Goal: Task Accomplishment & Management: Use online tool/utility

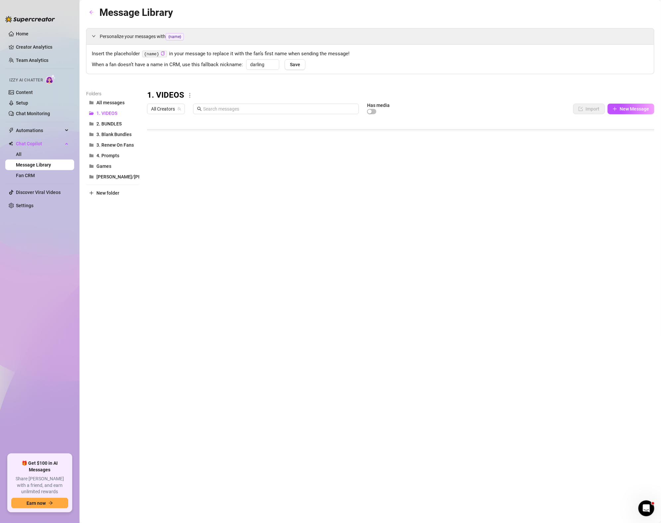
scroll to position [1925, 0]
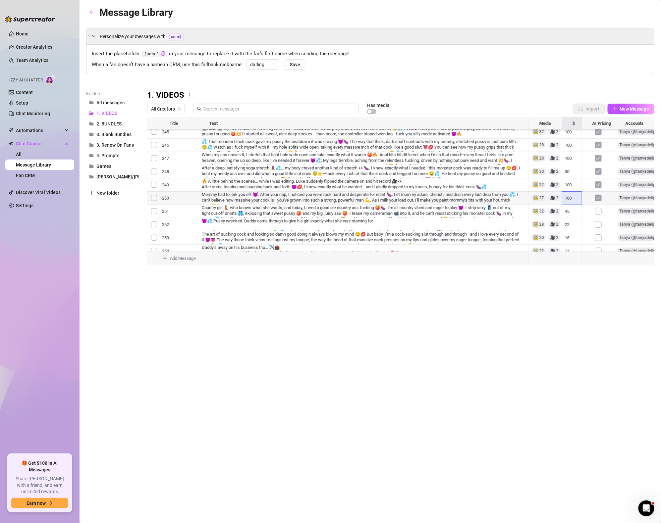
click at [569, 201] on div at bounding box center [401, 191] width 508 height 148
click at [570, 199] on div at bounding box center [401, 191] width 508 height 148
click at [570, 199] on textarea "100" at bounding box center [571, 199] width 15 height 6
type textarea "16"
click at [528, 299] on div "Message Library Personalize your messages with {name} Insert the placeholder {n…" at bounding box center [370, 254] width 568 height 499
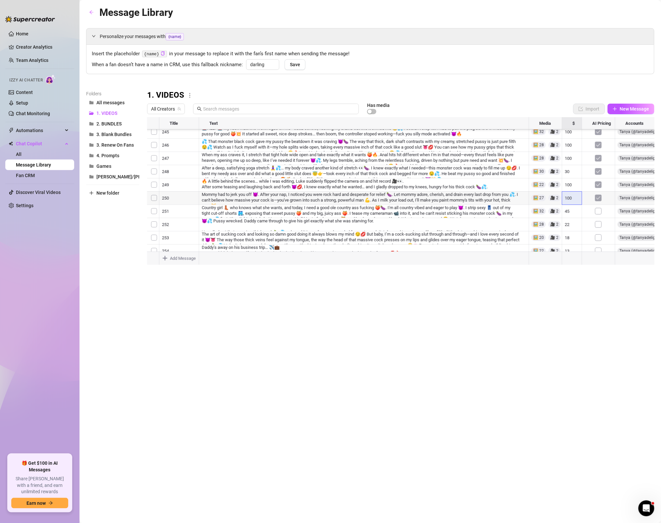
click at [600, 196] on div at bounding box center [401, 191] width 508 height 148
click at [554, 323] on div "Message Library Personalize your messages with {name} Insert the placeholder {n…" at bounding box center [370, 254] width 568 height 499
click at [568, 189] on div at bounding box center [401, 191] width 508 height 148
click at [568, 189] on textarea "100" at bounding box center [571, 186] width 15 height 6
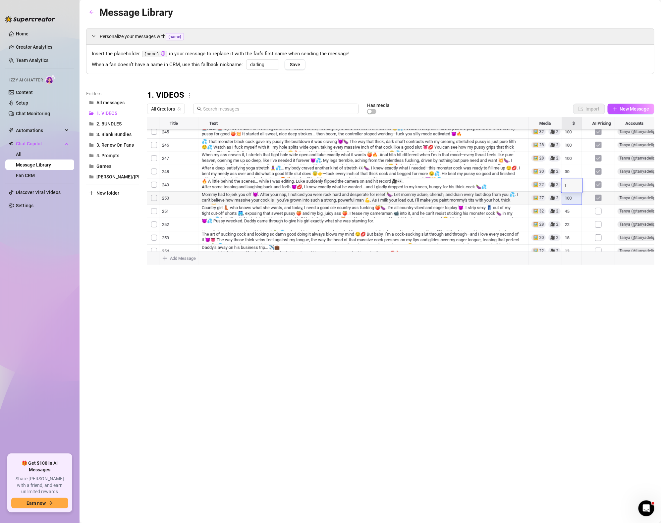
type textarea "18"
drag, startPoint x: 599, startPoint y: 347, endPoint x: 598, endPoint y: 344, distance: 3.4
click at [598, 346] on div "Message Library Personalize your messages with {name} Insert the placeholder {n…" at bounding box center [370, 254] width 568 height 499
click at [569, 177] on div at bounding box center [401, 191] width 508 height 148
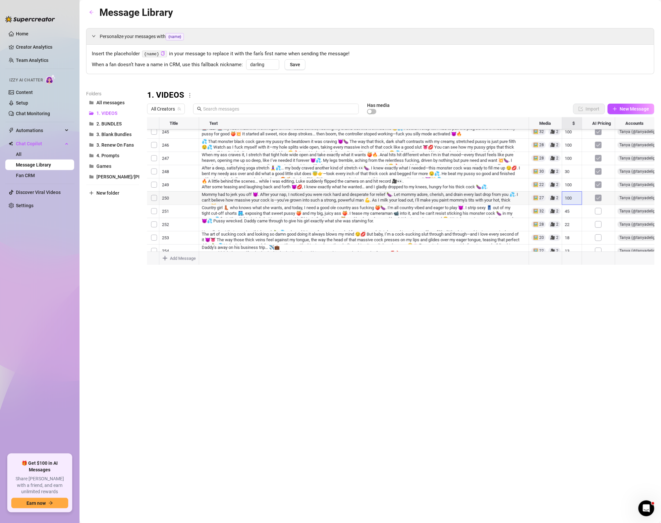
click at [574, 162] on div at bounding box center [401, 191] width 508 height 148
click at [571, 173] on div at bounding box center [401, 191] width 508 height 148
click at [571, 173] on textarea "30" at bounding box center [571, 174] width 15 height 6
type textarea "23"
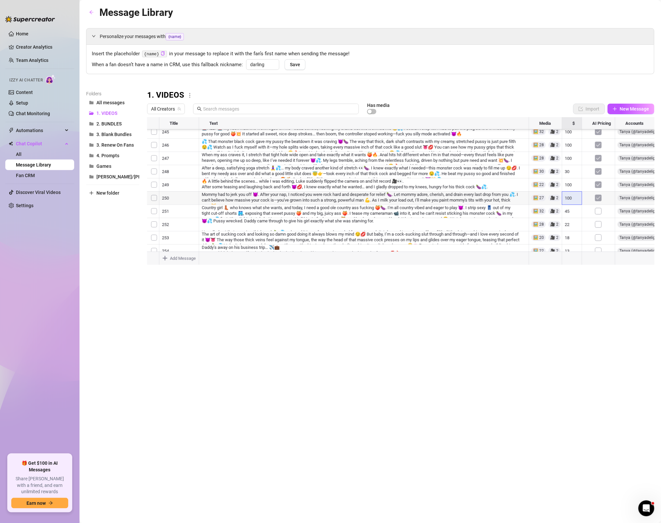
click at [513, 157] on div at bounding box center [401, 191] width 508 height 148
click at [567, 160] on div at bounding box center [401, 191] width 508 height 148
type textarea "18"
click at [506, 298] on div "Message Library Personalize your messages with {name} Insert the placeholder {n…" at bounding box center [370, 254] width 568 height 499
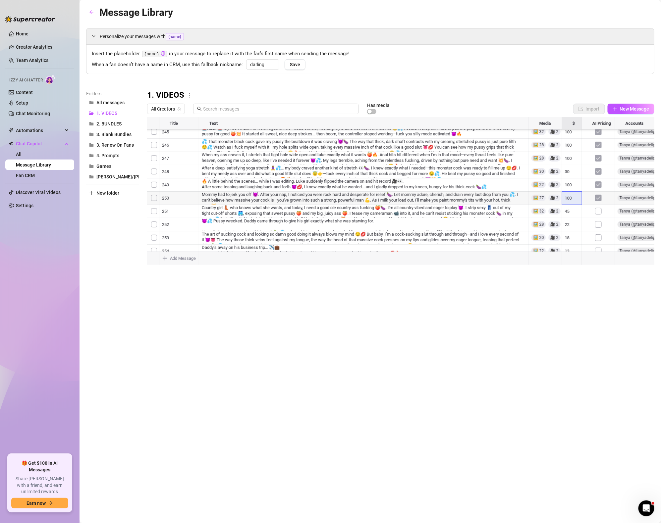
click at [571, 147] on div at bounding box center [401, 191] width 508 height 148
type textarea "16"
click at [430, 290] on div "Message Library Personalize your messages with {name} Insert the placeholder {n…" at bounding box center [370, 254] width 568 height 499
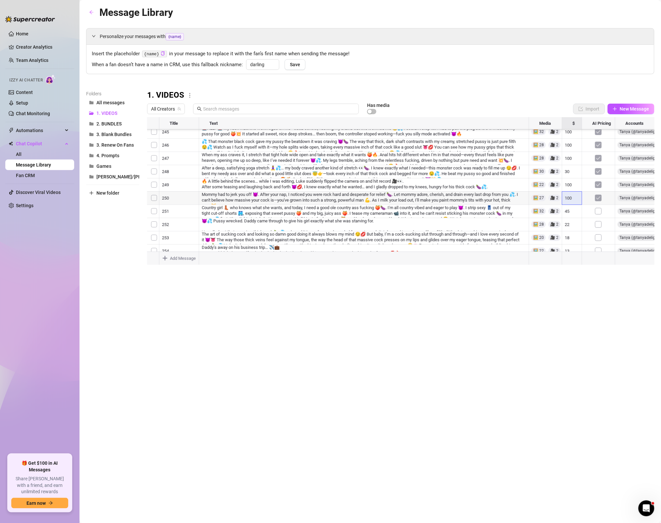
click at [575, 203] on div at bounding box center [401, 191] width 508 height 148
type textarea "18"
click at [170, 113] on span "All Creators" at bounding box center [166, 109] width 30 height 10
click at [197, 134] on span "( tanyadelight )" at bounding box center [192, 133] width 29 height 7
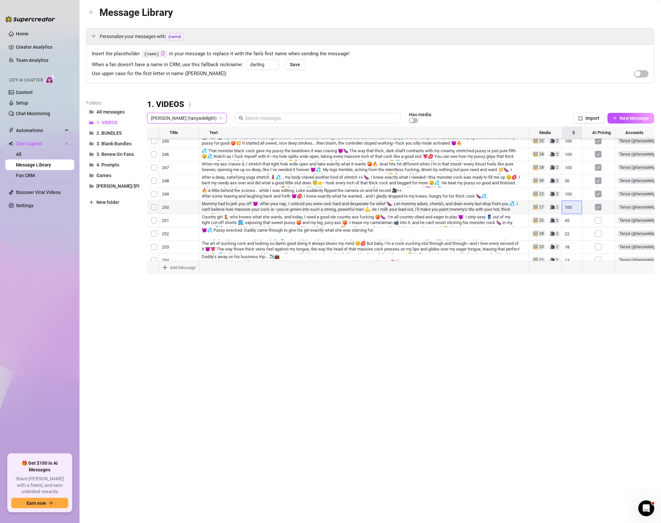
scroll to position [2199, 0]
click at [598, 196] on div at bounding box center [401, 201] width 508 height 148
click at [600, 208] on div at bounding box center [401, 201] width 508 height 148
click at [600, 220] on div at bounding box center [401, 201] width 508 height 148
click at [601, 228] on div at bounding box center [401, 201] width 508 height 148
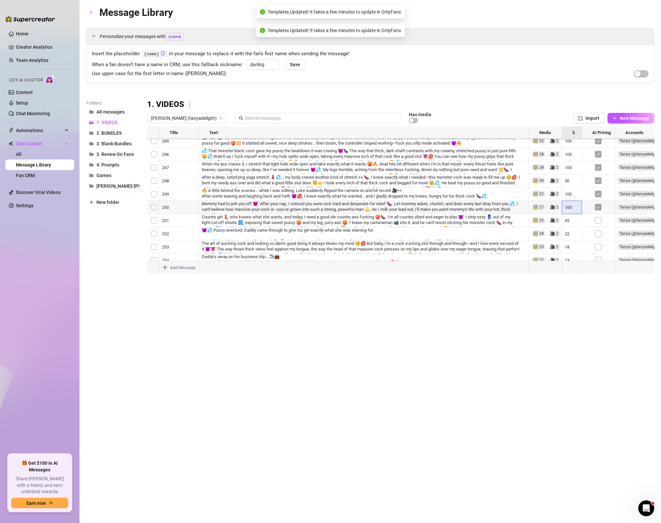
click at [602, 214] on div at bounding box center [401, 201] width 508 height 148
click at [600, 211] on div at bounding box center [401, 201] width 508 height 148
click at [573, 195] on div at bounding box center [401, 201] width 508 height 148
click at [572, 194] on div at bounding box center [401, 201] width 508 height 148
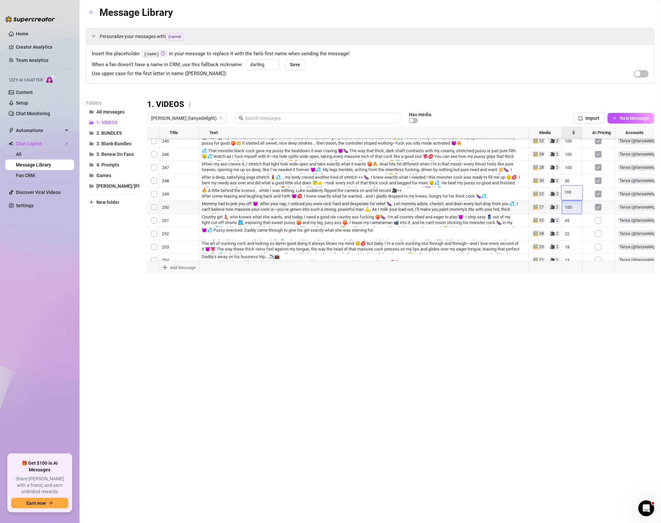
click at [572, 194] on textarea "100" at bounding box center [571, 193] width 15 height 6
type textarea "16"
click at [314, 310] on div "Message Library Personalize your messages with {name} Insert the placeholder {n…" at bounding box center [370, 254] width 568 height 499
click at [574, 178] on div at bounding box center [401, 201] width 508 height 148
click at [573, 178] on div at bounding box center [401, 201] width 508 height 148
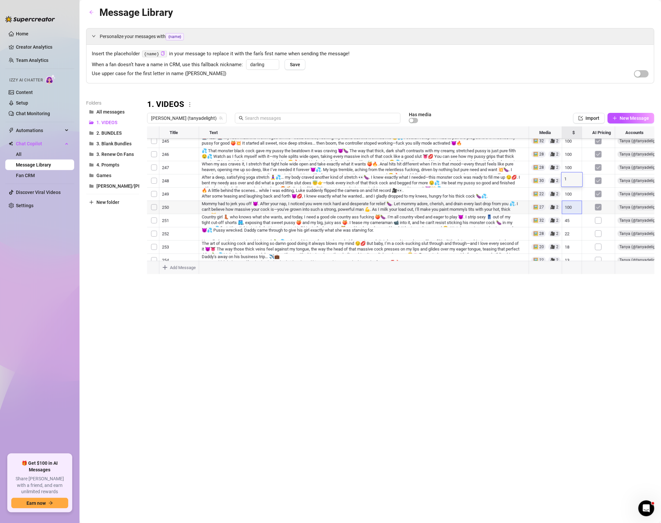
type textarea "18"
click at [576, 306] on div "Message Library Personalize your messages with {name} Insert the placeholder {n…" at bounding box center [370, 254] width 568 height 499
click at [573, 165] on div at bounding box center [401, 201] width 508 height 148
type textarea "13"
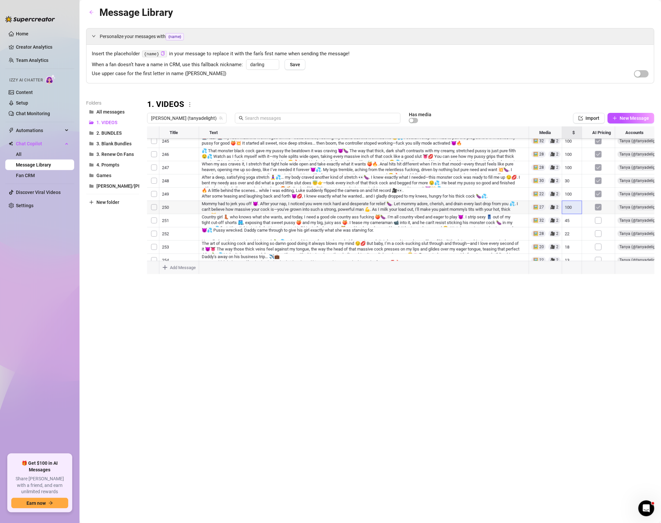
click at [569, 155] on div at bounding box center [401, 201] width 508 height 148
type textarea "16"
